Goal: Task Accomplishment & Management: Use online tool/utility

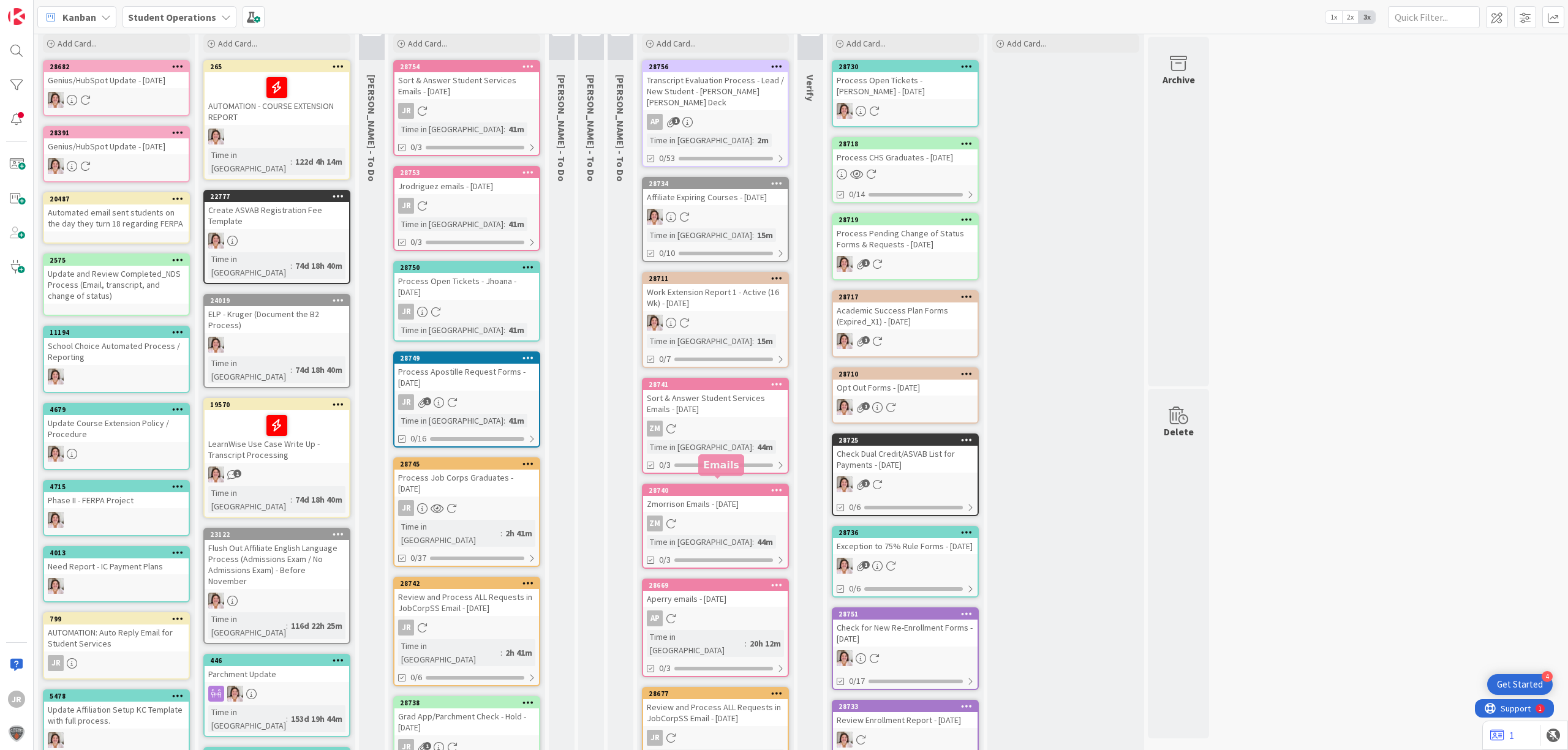
scroll to position [163, 0]
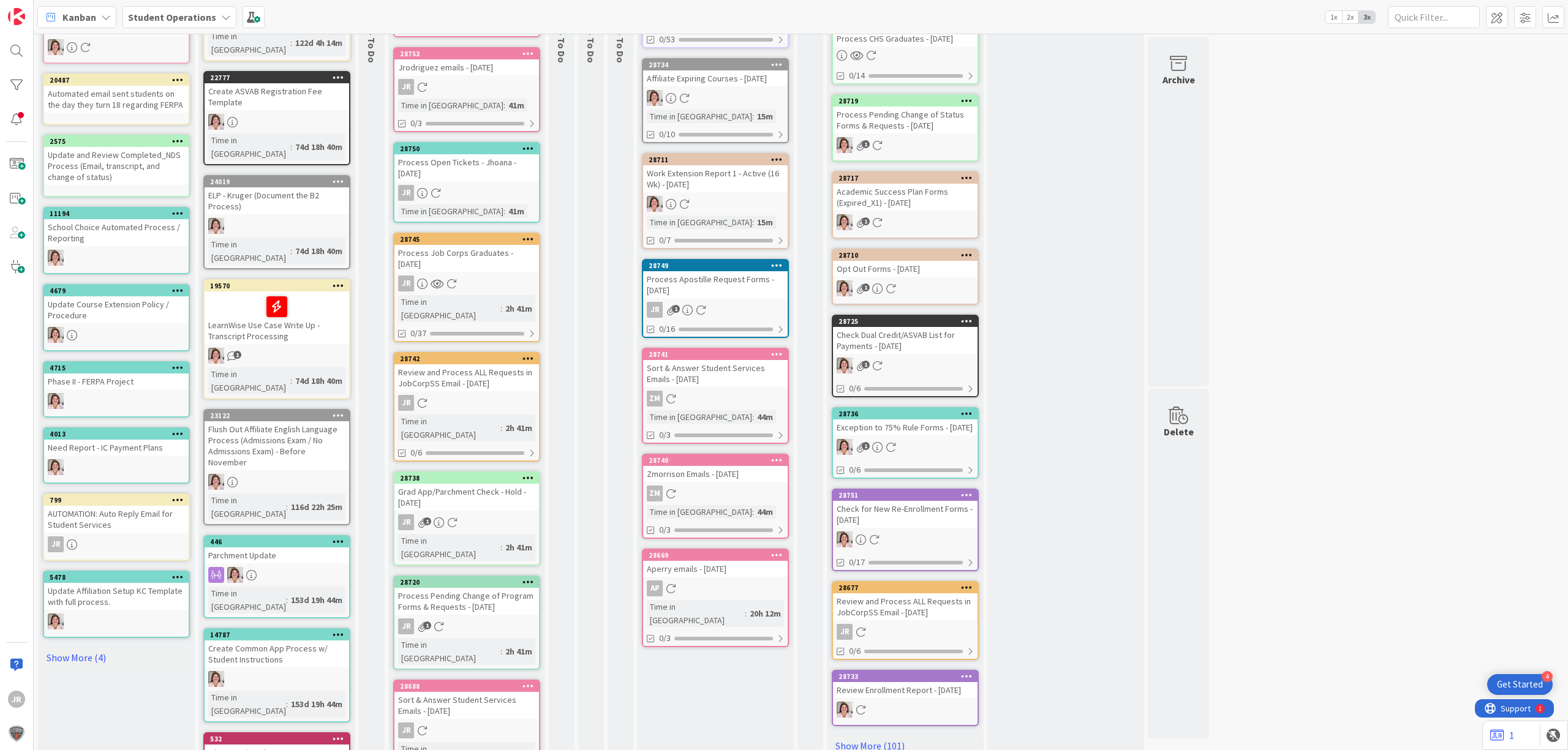
click at [745, 271] on div "Process Apostille Request Forms - [DATE]" at bounding box center [714, 284] width 144 height 27
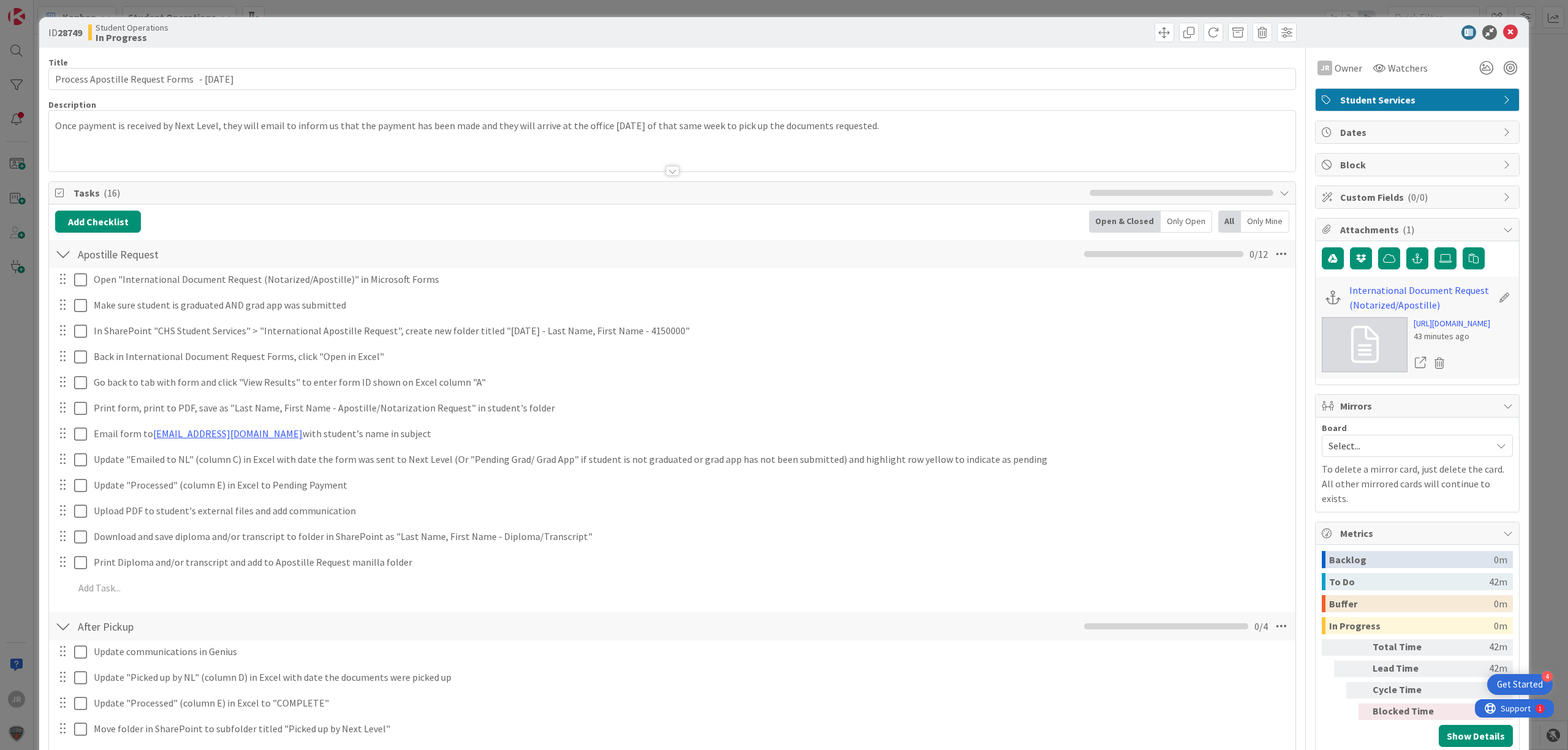
click at [1362, 373] on link at bounding box center [1364, 344] width 86 height 55
click at [1155, 27] on span at bounding box center [1164, 33] width 19 height 19
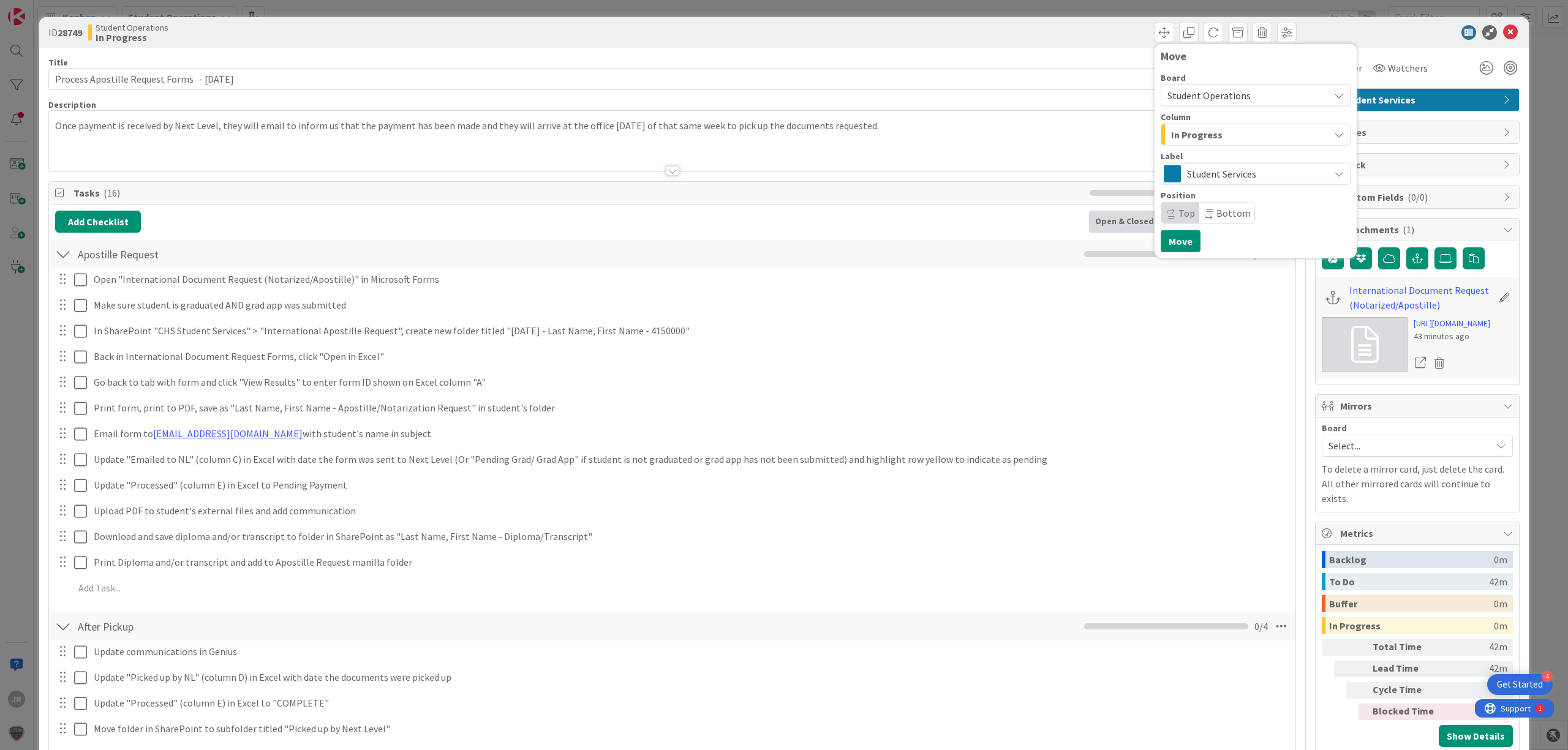
click at [1204, 131] on span "In Progress" at bounding box center [1196, 135] width 51 height 16
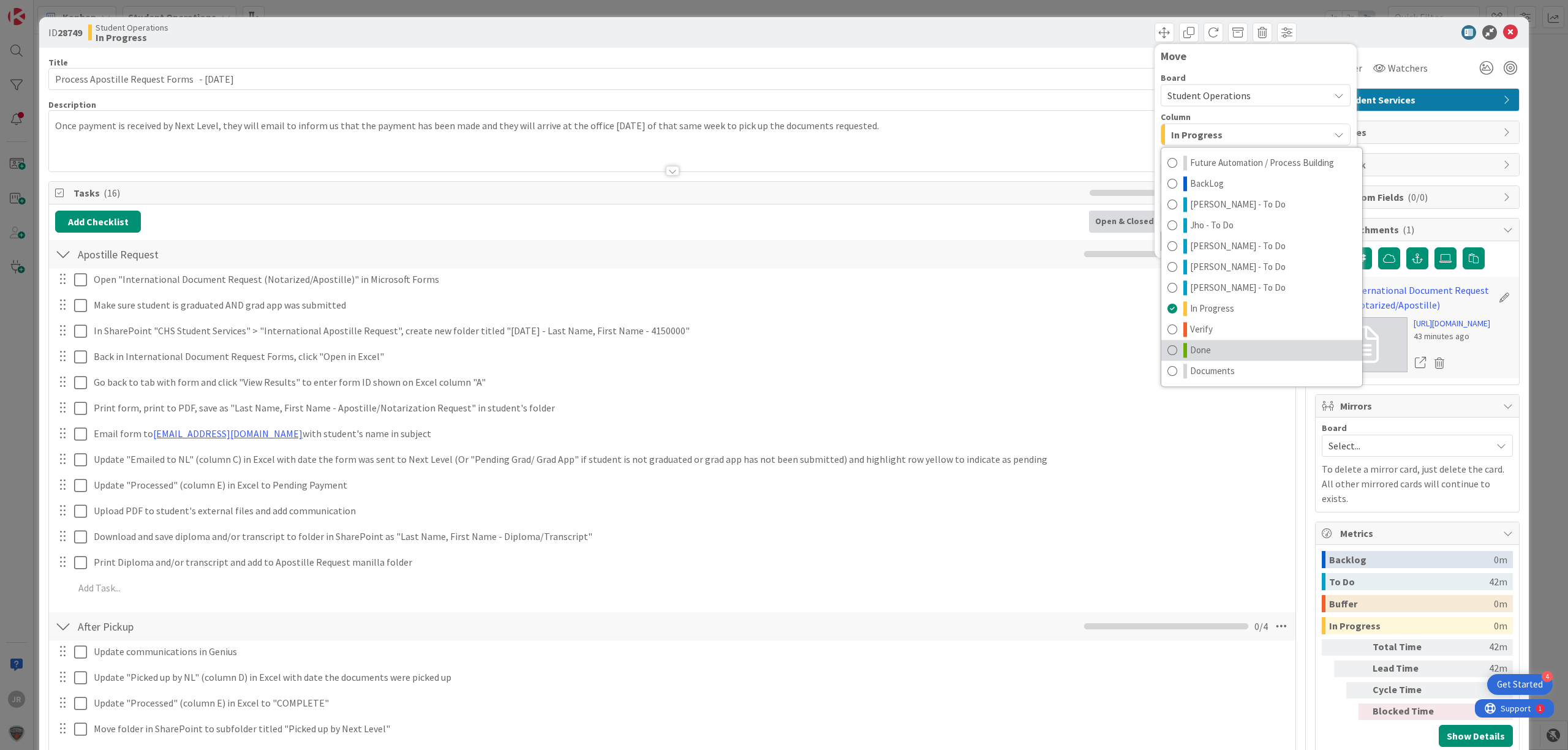
click at [1240, 344] on link "Done" at bounding box center [1261, 351] width 201 height 21
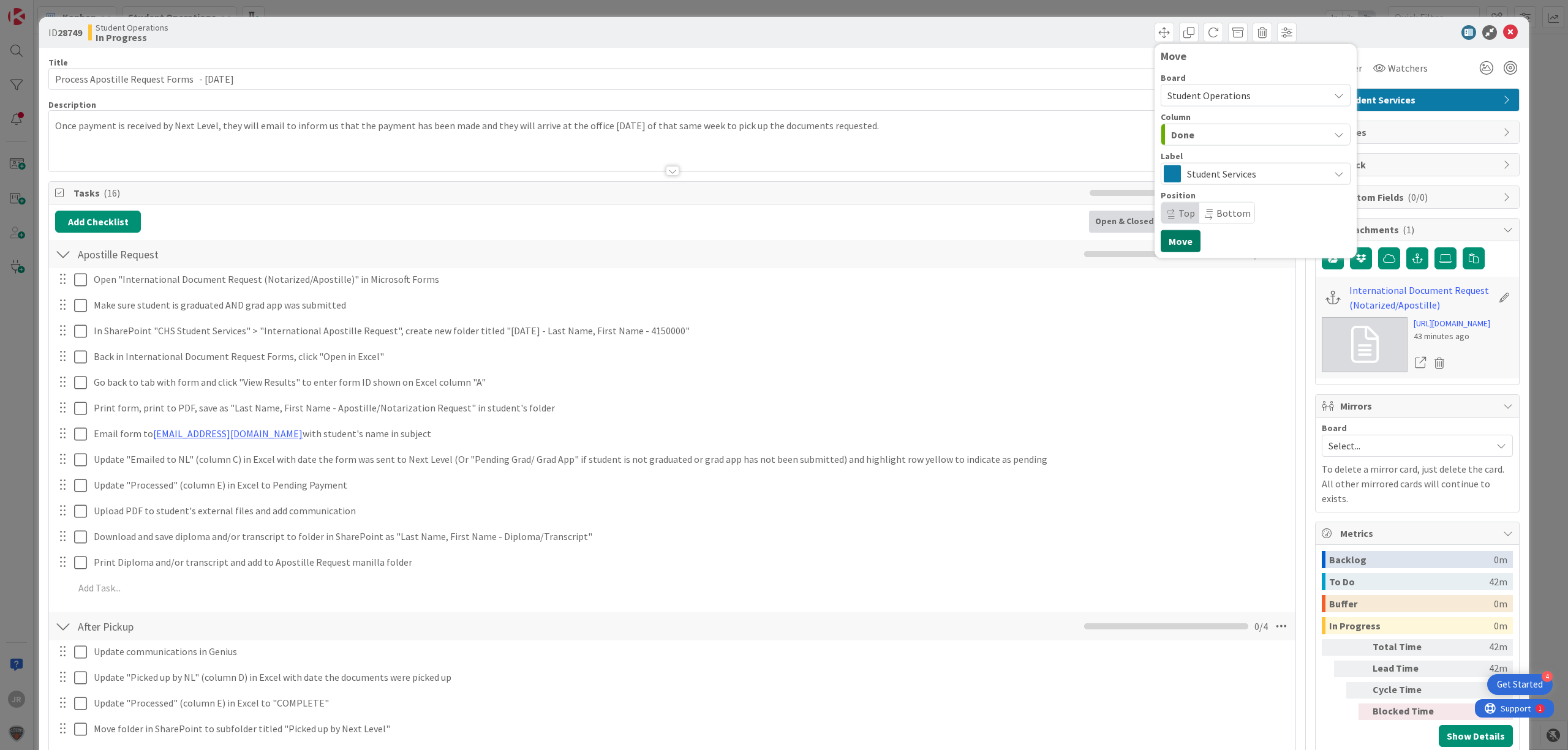
click at [1181, 247] on button "Move" at bounding box center [1180, 241] width 40 height 22
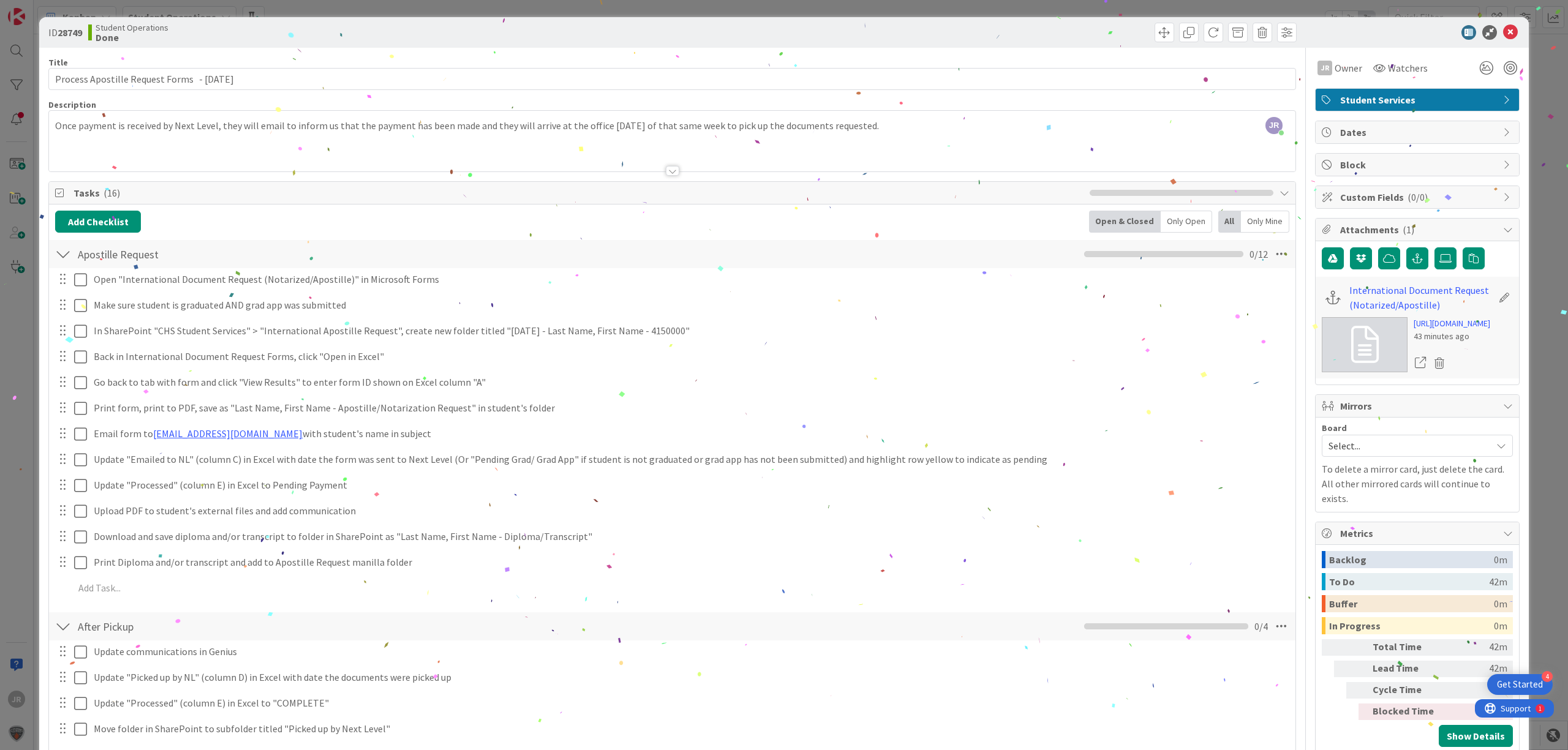
click at [946, 18] on div "ID 28749 Student Operations Done Move Move" at bounding box center [784, 32] width 1489 height 31
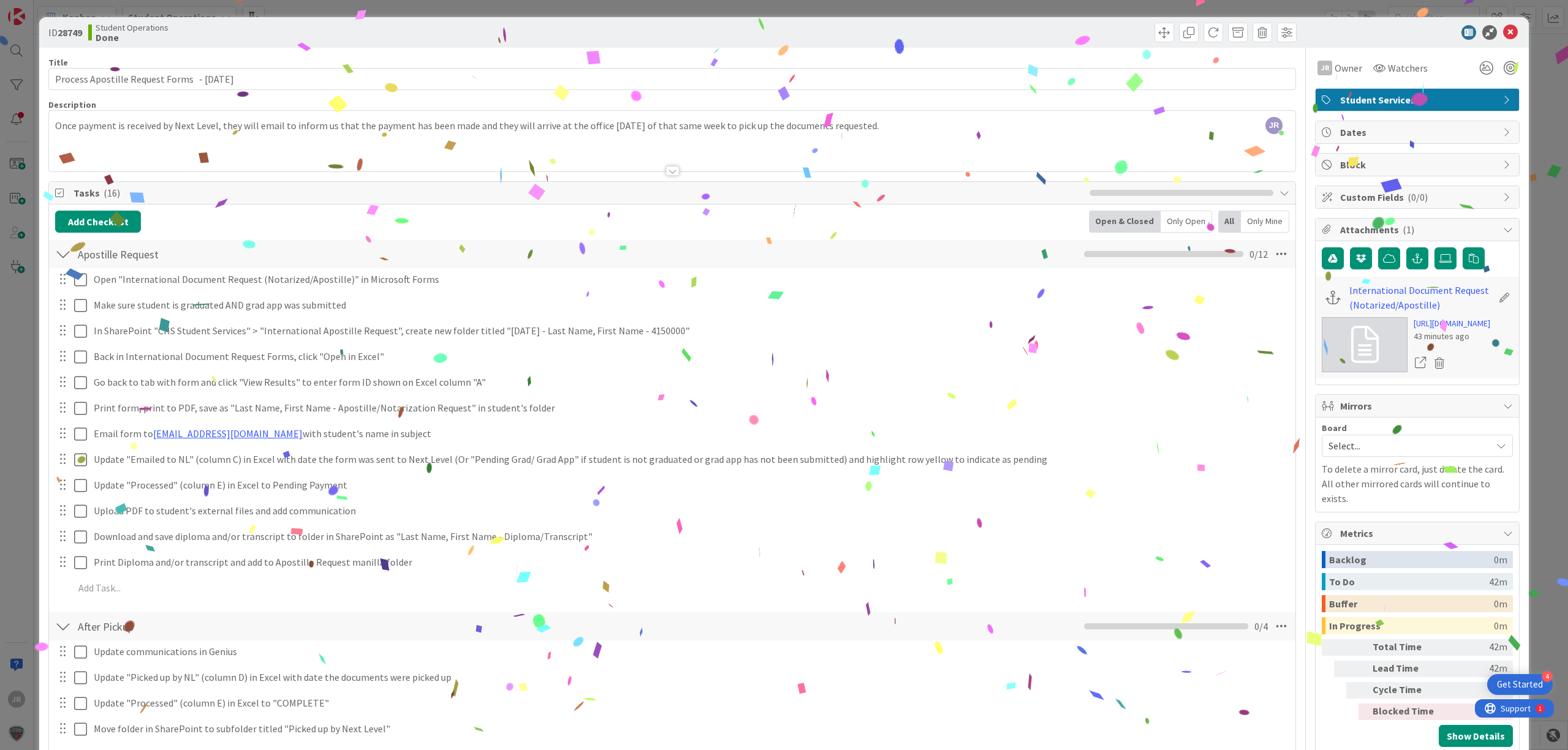
click at [943, 13] on div "ID 28749 Student Operations Done Move Move Title 46 / 128 Process Apostille Req…" at bounding box center [784, 375] width 1568 height 750
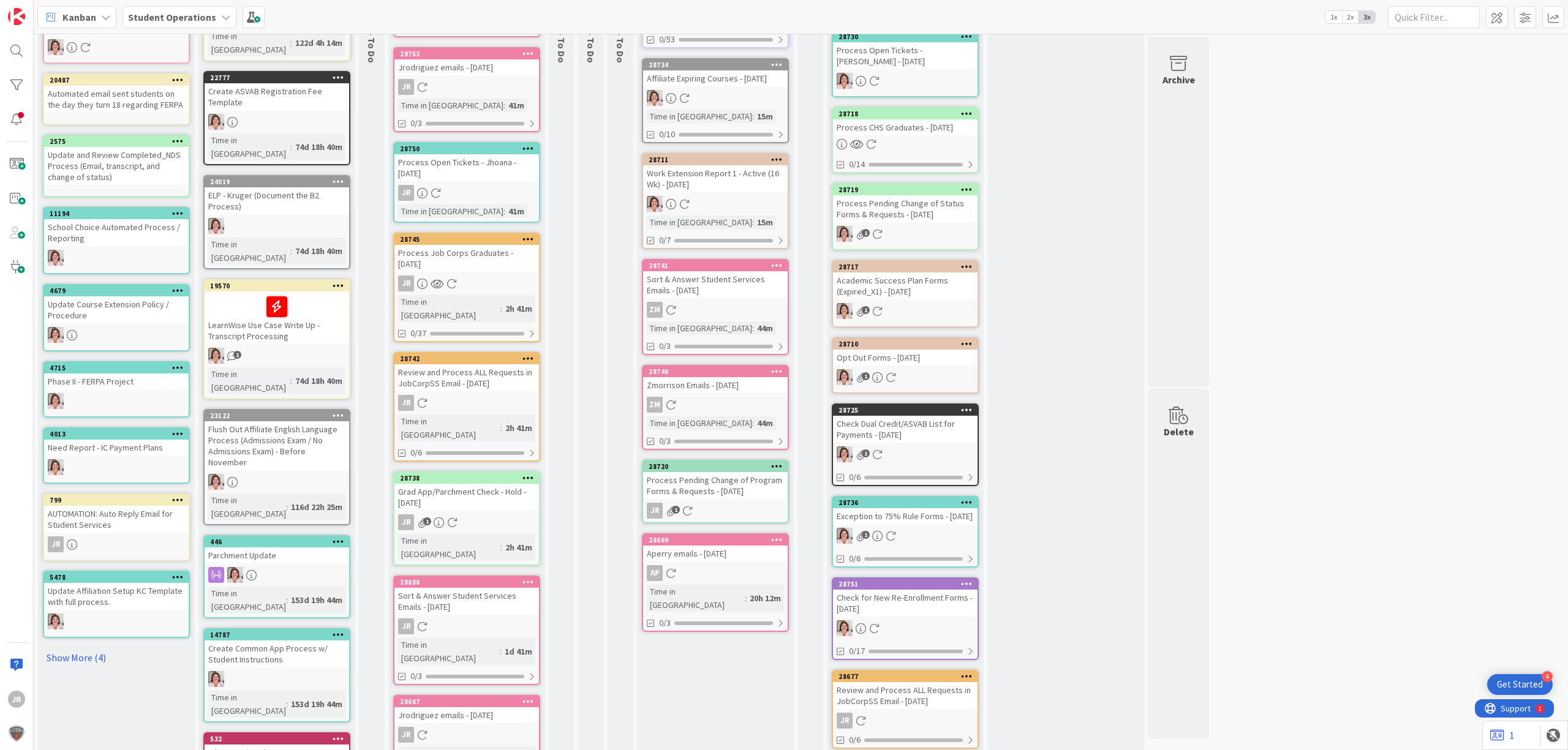
click at [714, 472] on div "Process Pending Change of Program Forms & Requests - [DATE]" at bounding box center [714, 485] width 144 height 27
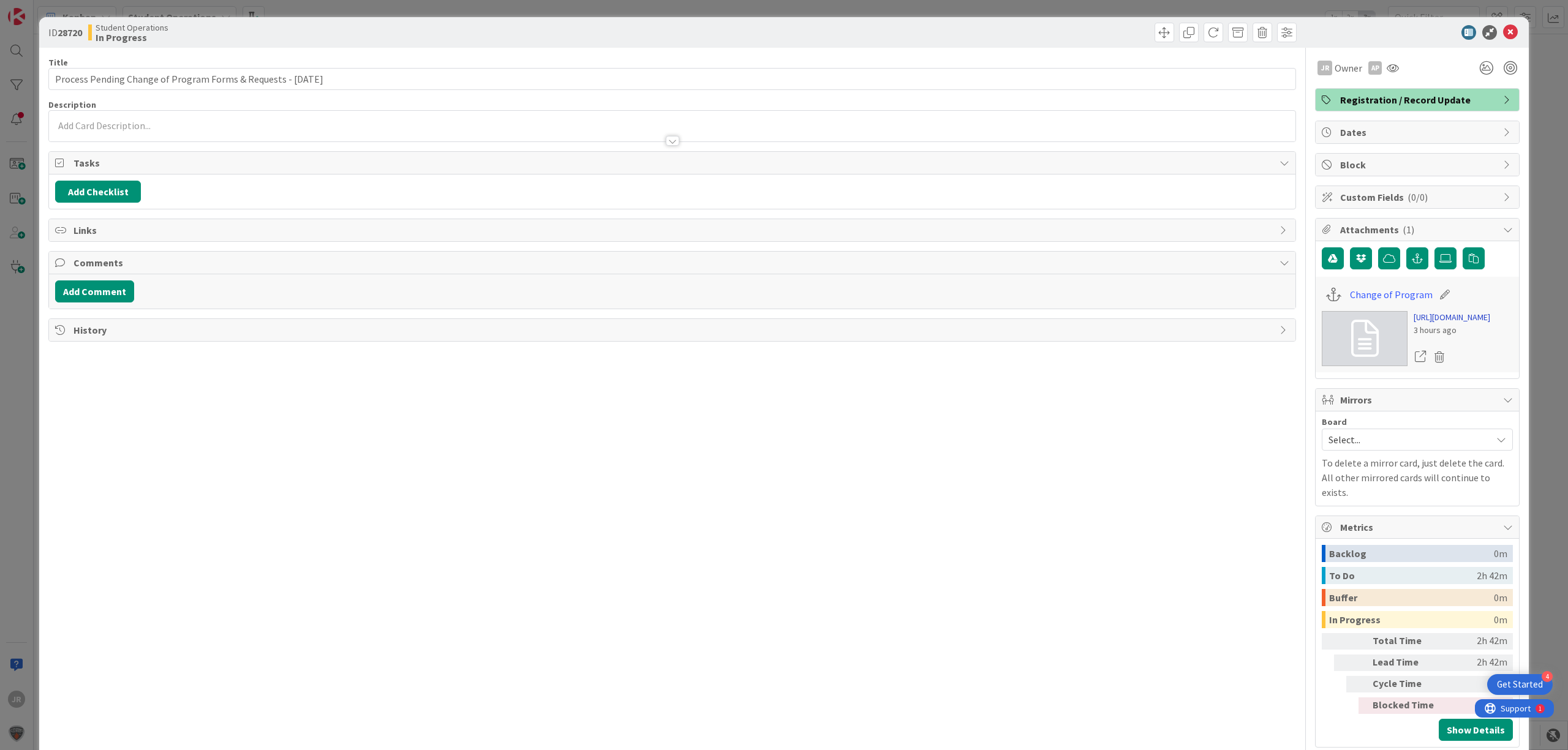
click at [1457, 324] on link "[URL][DOMAIN_NAME]" at bounding box center [1451, 317] width 76 height 13
click at [8, 750] on div at bounding box center [4, 752] width 8 height 4
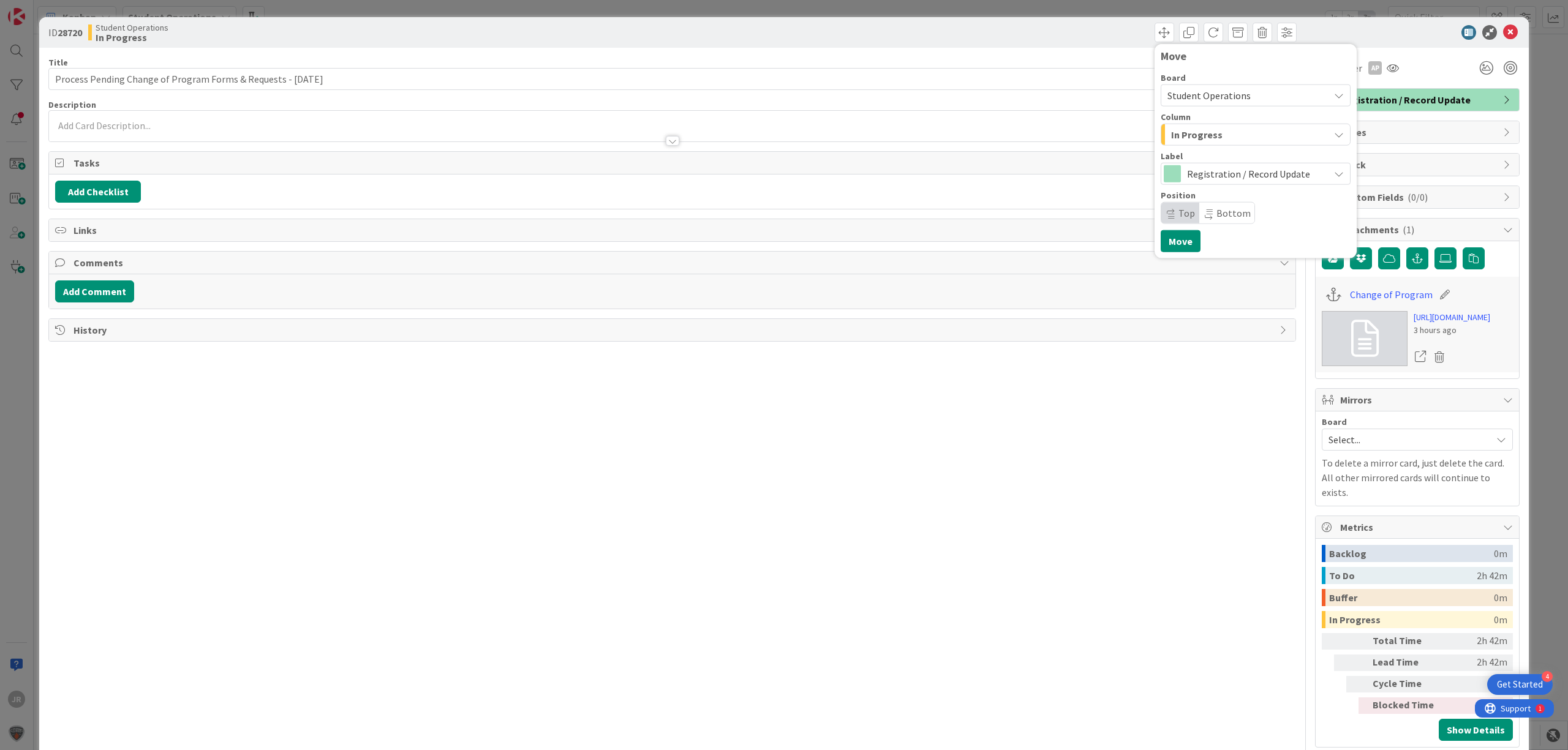
click at [1175, 130] on span "In Progress" at bounding box center [1196, 135] width 51 height 16
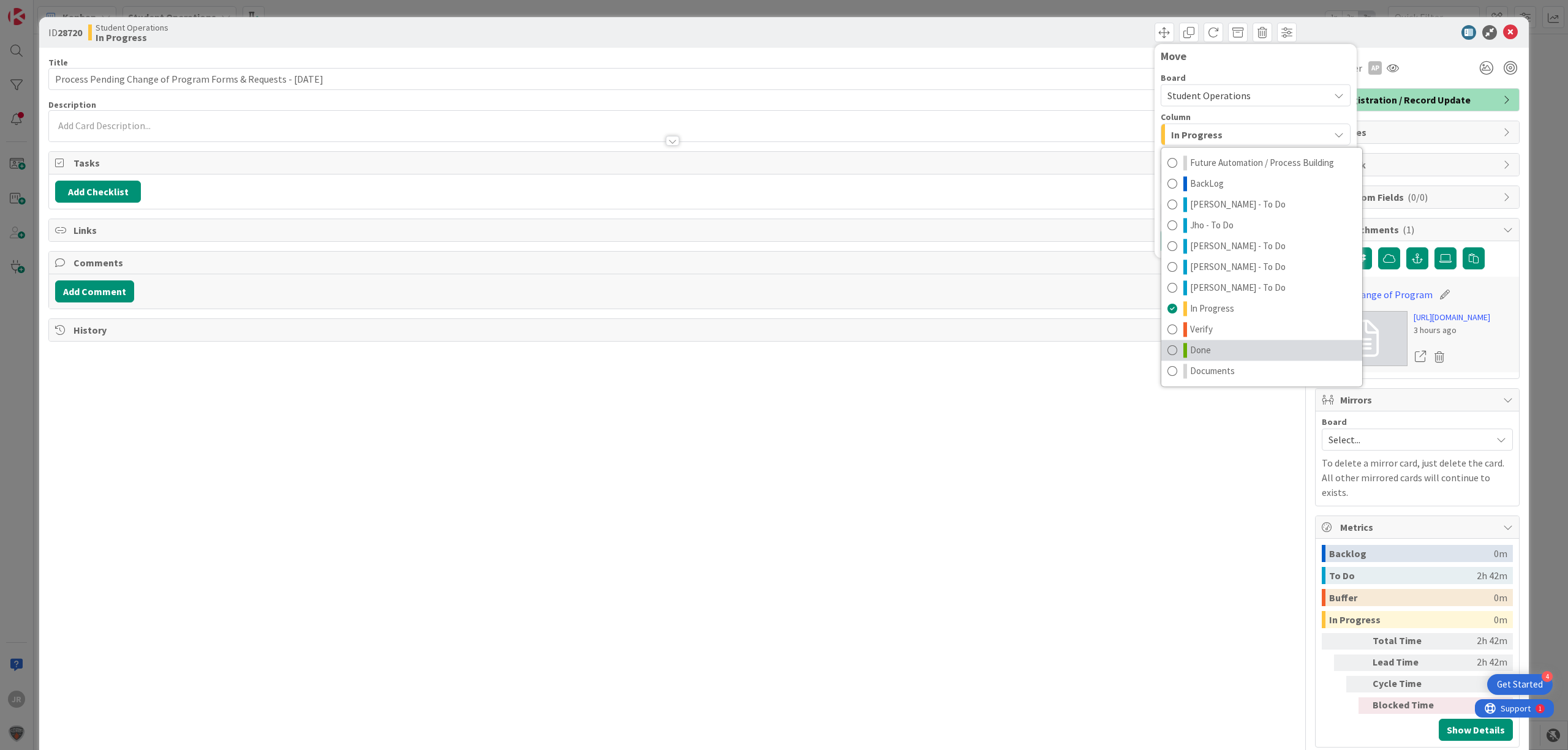
click at [1196, 349] on span "Done" at bounding box center [1201, 350] width 21 height 15
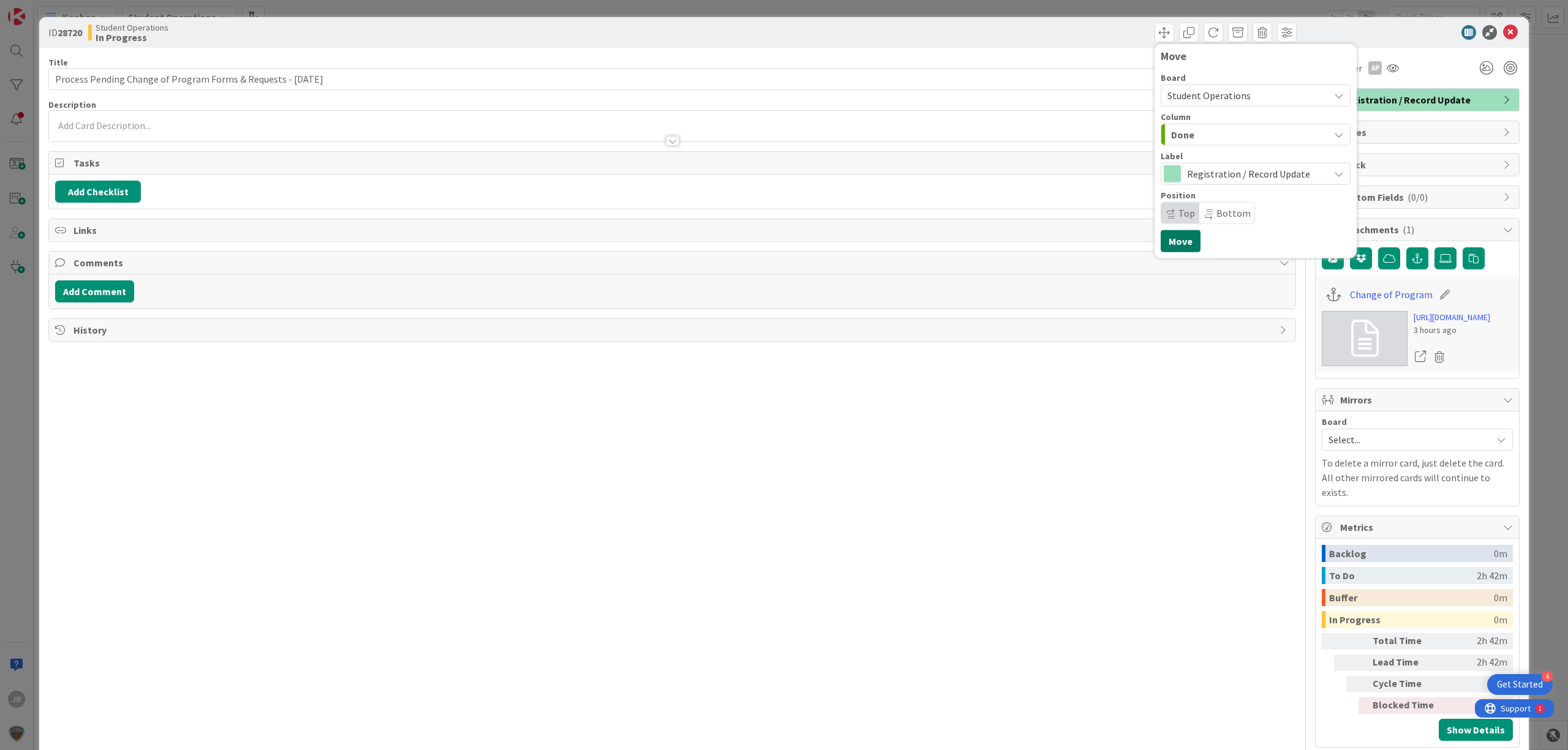
click at [1167, 246] on button "Move" at bounding box center [1180, 241] width 40 height 22
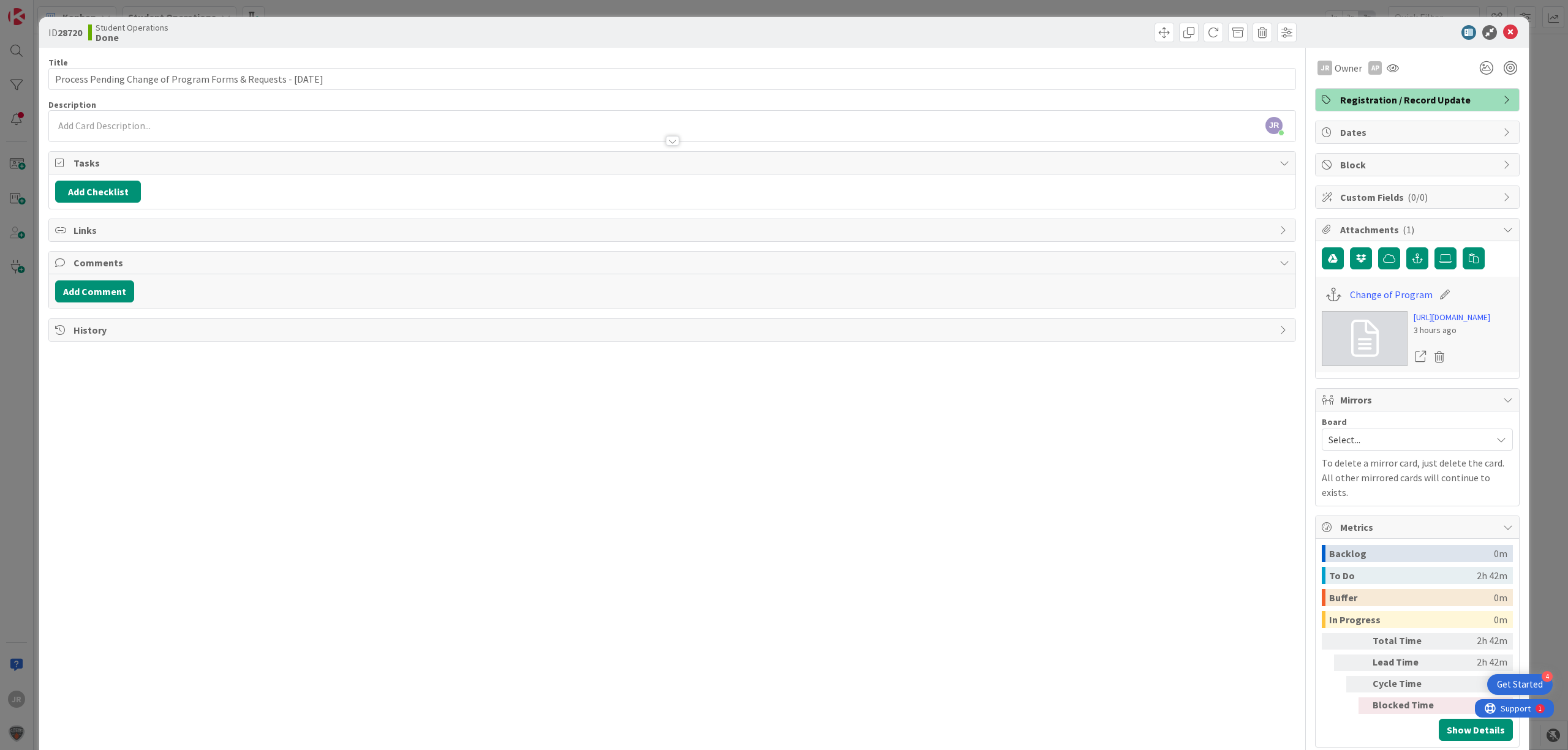
click at [1093, 10] on div "ID 28720 Student Operations Done Move Move Title 63 / 128 Process Pending Chang…" at bounding box center [784, 375] width 1568 height 750
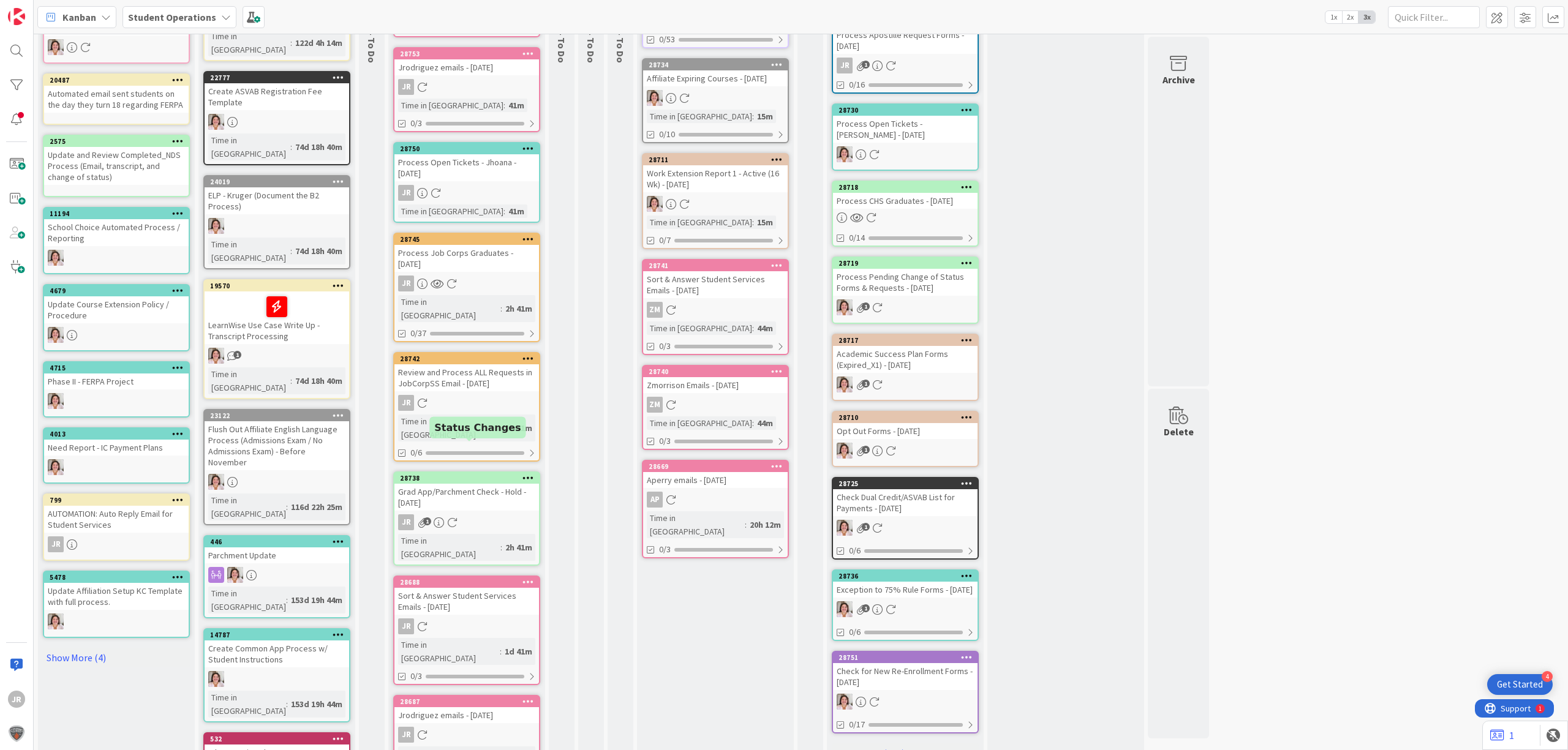
scroll to position [245, 0]
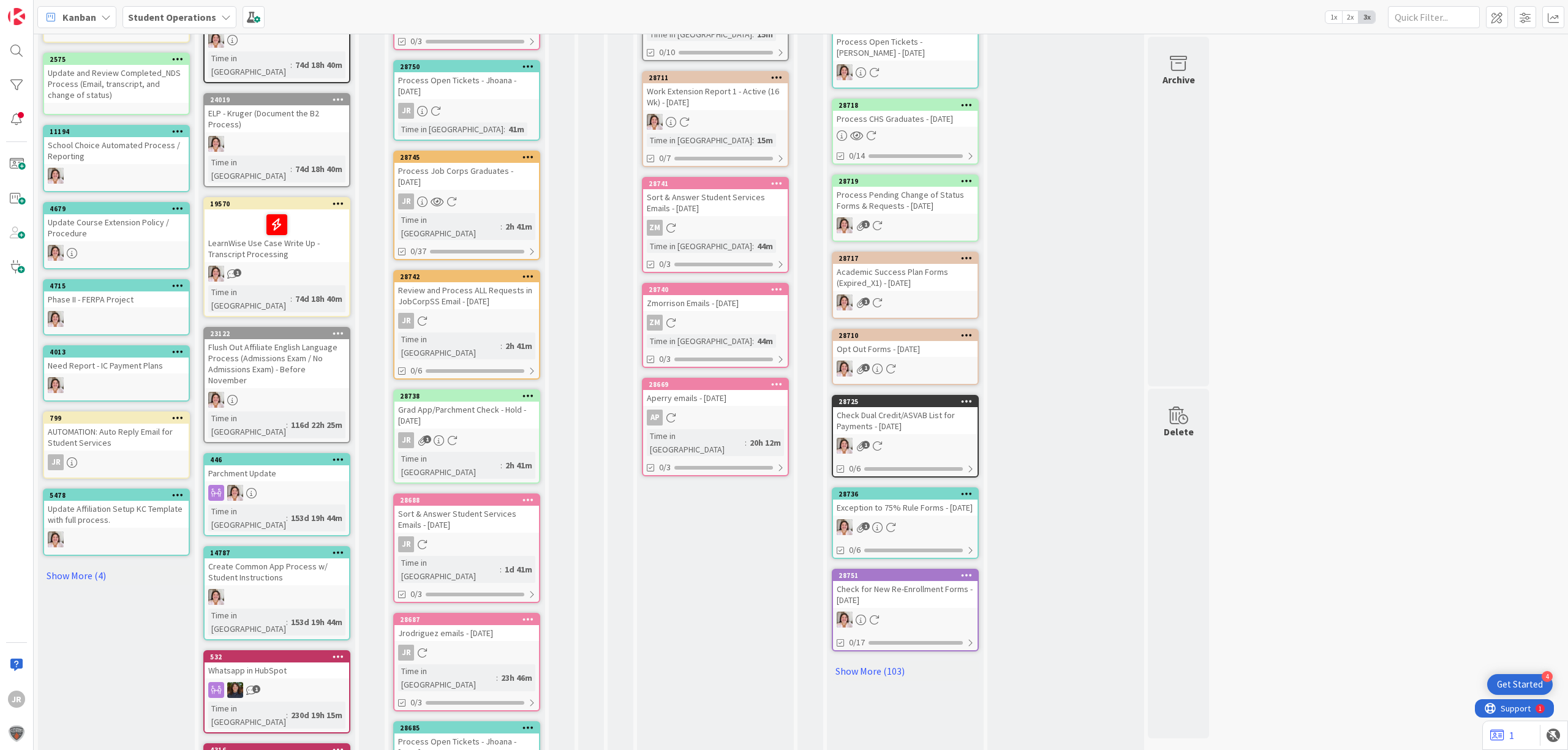
click at [527, 723] on icon at bounding box center [528, 728] width 12 height 9
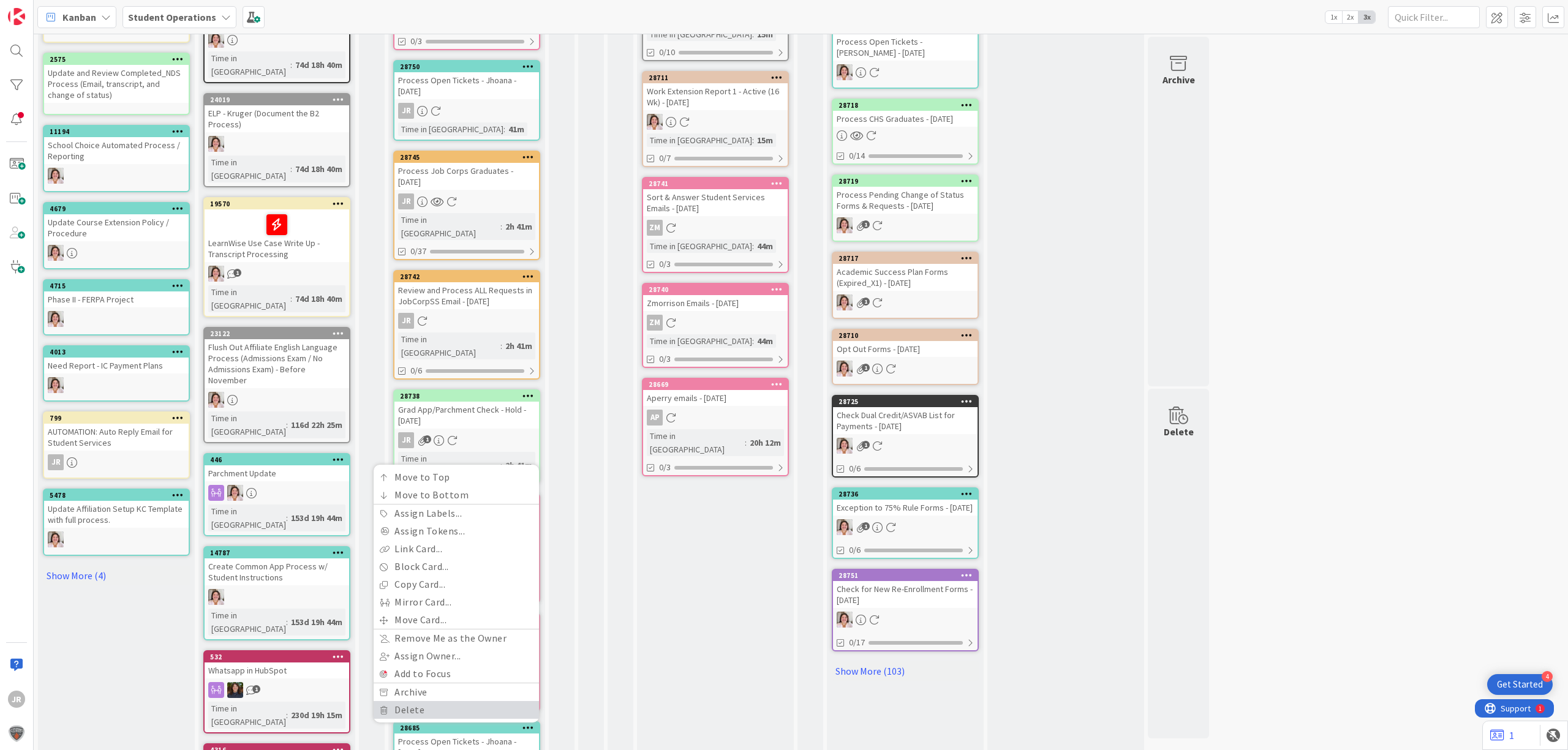
click at [507, 701] on link "Delete" at bounding box center [456, 710] width 166 height 18
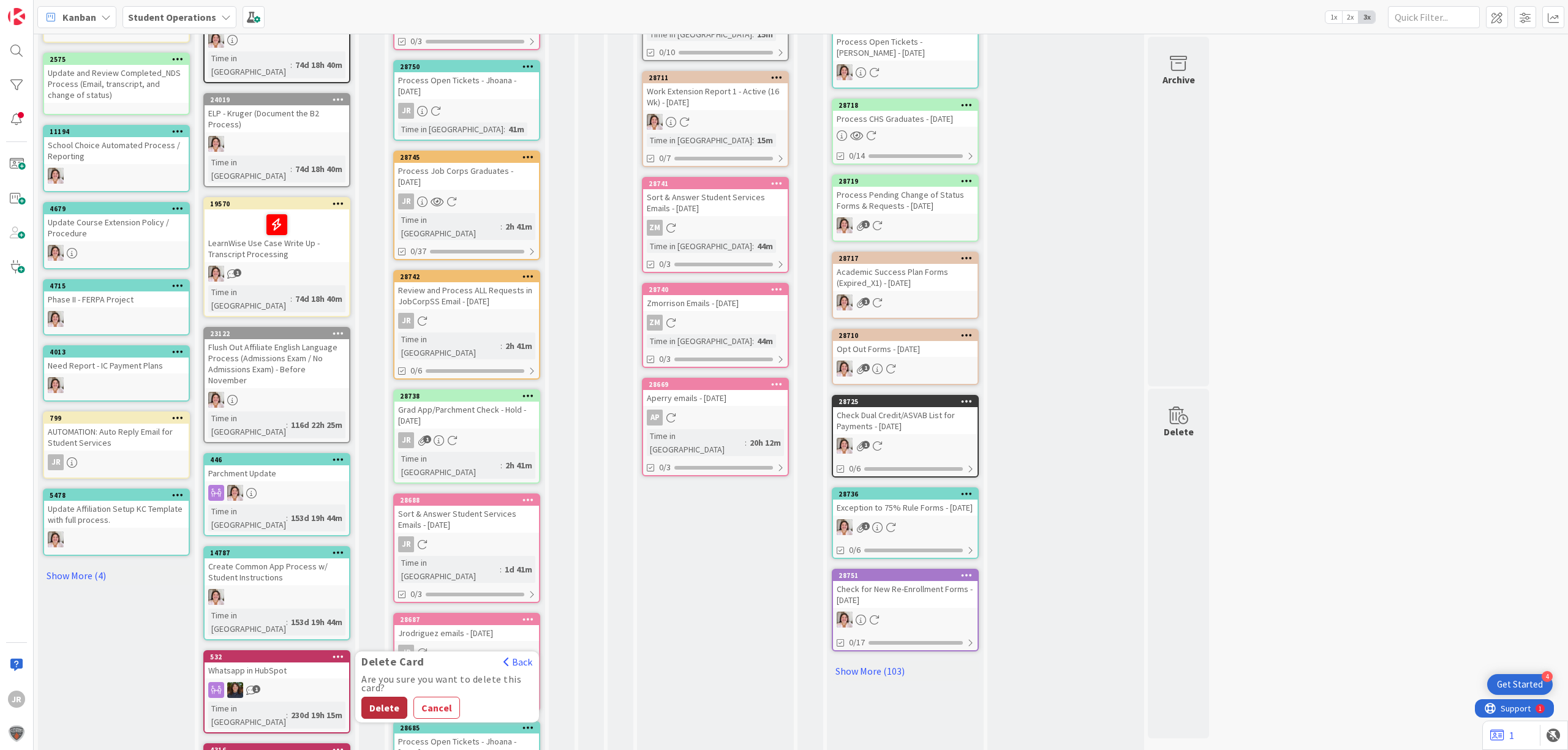
click at [390, 697] on button "Delete" at bounding box center [384, 707] width 46 height 22
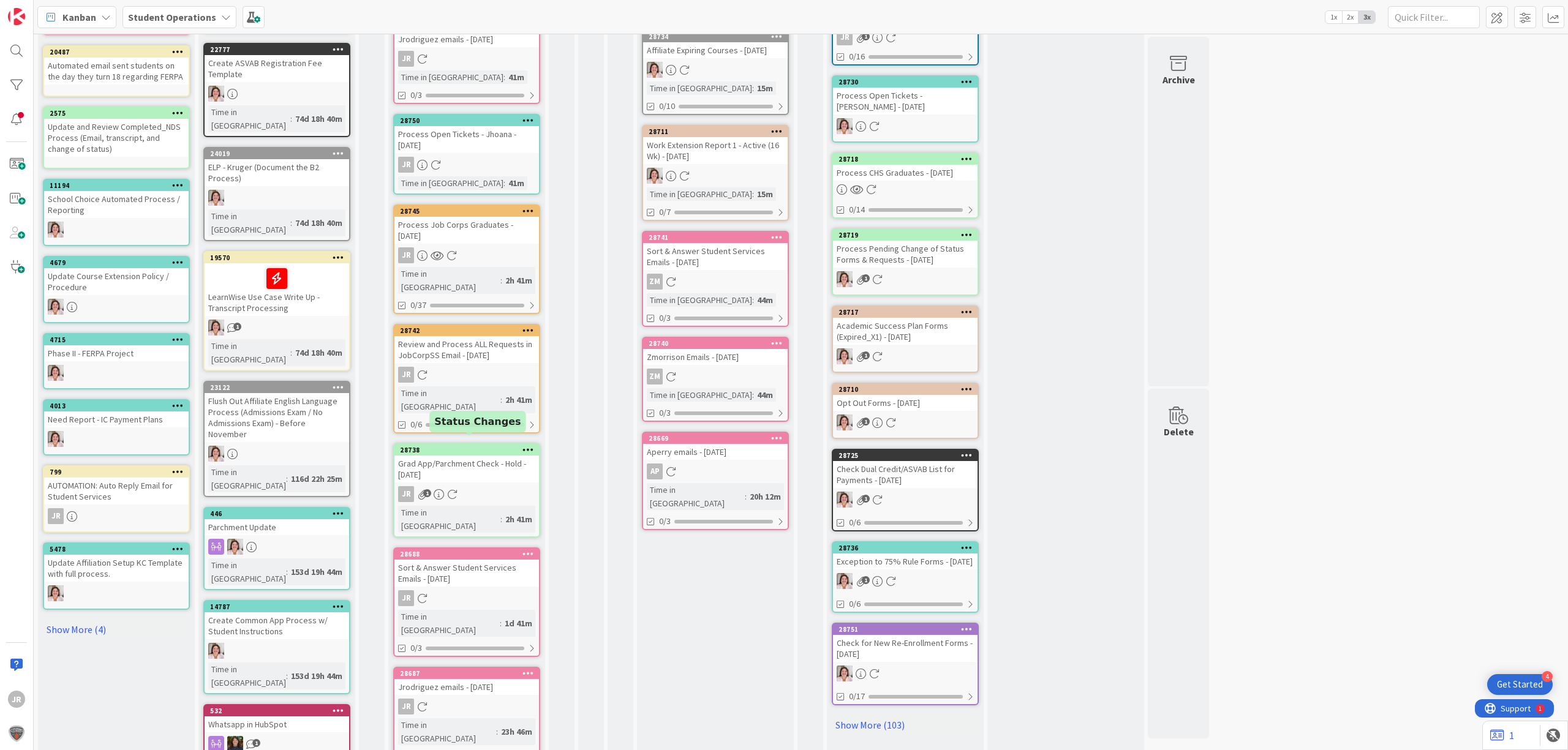
scroll to position [81, 0]
